Goal: Check status: Check status

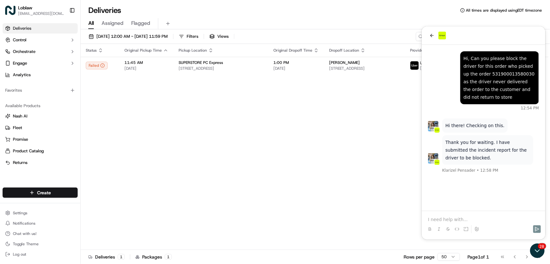
click at [348, 153] on div "Status Original Pickup Time Pickup Location Original Dropoff Time Dropoff Locat…" at bounding box center [315, 147] width 468 height 206
click at [26, 232] on span "Chat with us!" at bounding box center [25, 233] width 24 height 5
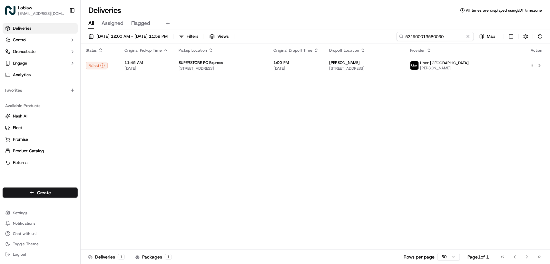
click at [434, 37] on input "531900013580030" at bounding box center [434, 36] width 77 height 9
paste input "6934"
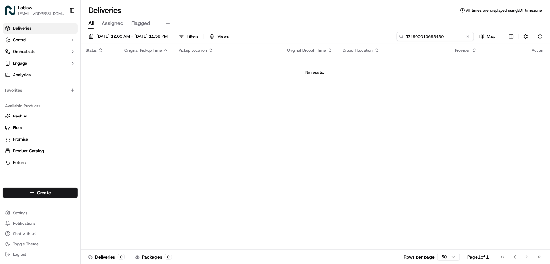
type input "531900013693430"
click at [243, 90] on div "Status Original Pickup Time Pickup Location Original Dropoff Time Dropoff Locat…" at bounding box center [315, 147] width 468 height 206
